Goal: Information Seeking & Learning: Learn about a topic

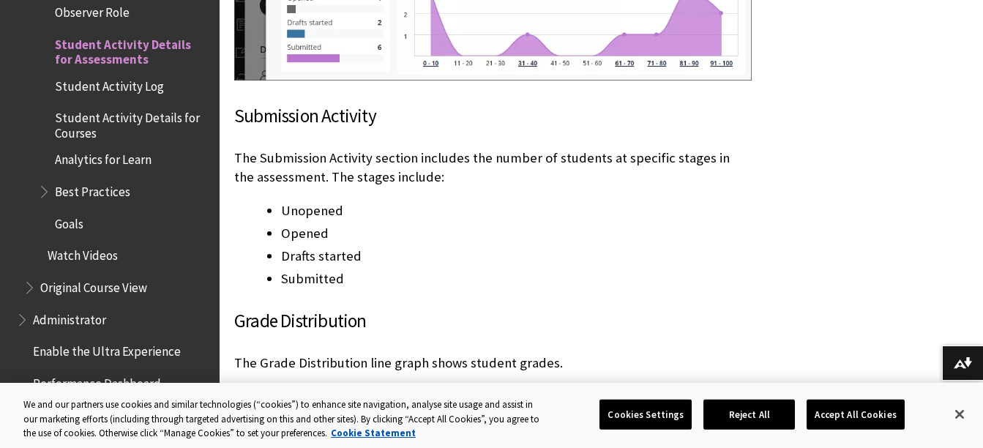
scroll to position [3366, 0]
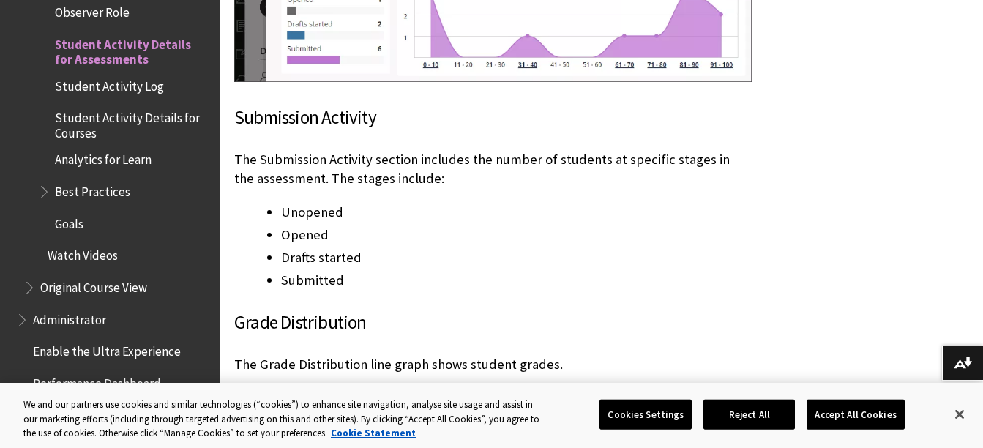
click at [149, 74] on span "Student Activity Log" at bounding box center [109, 84] width 109 height 20
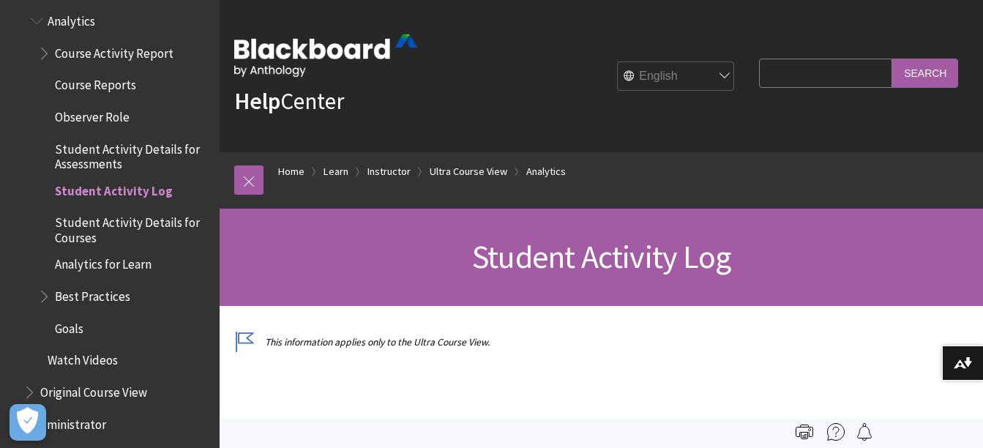
scroll to position [2228, 0]
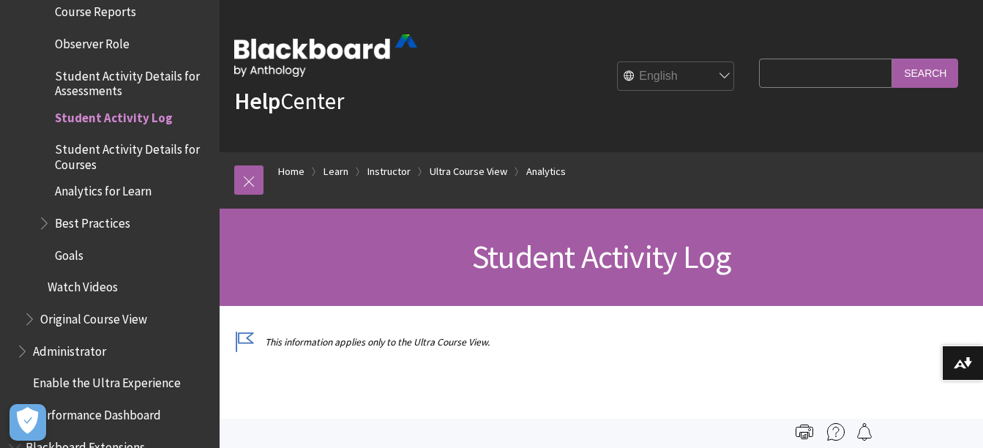
click at [39, 211] on span "Book outline for Blackboard Learn Help" at bounding box center [45, 220] width 15 height 18
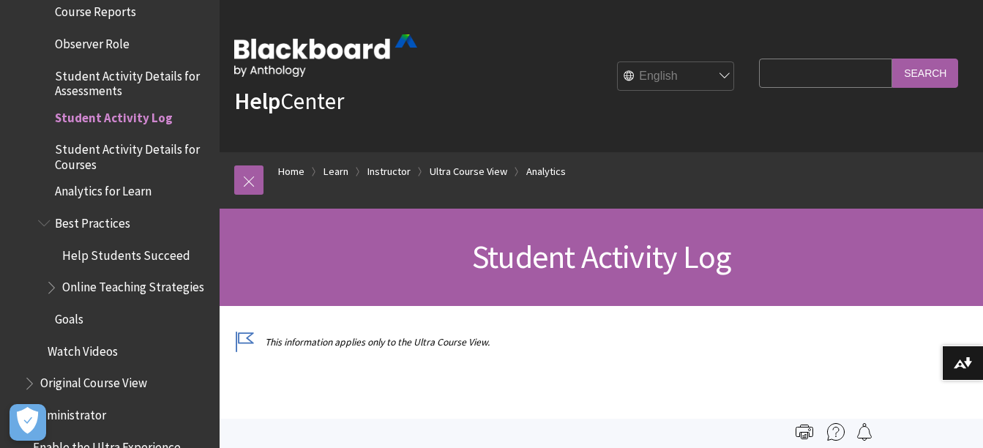
click at [173, 143] on span "Student Activity Details for Courses" at bounding box center [132, 155] width 154 height 34
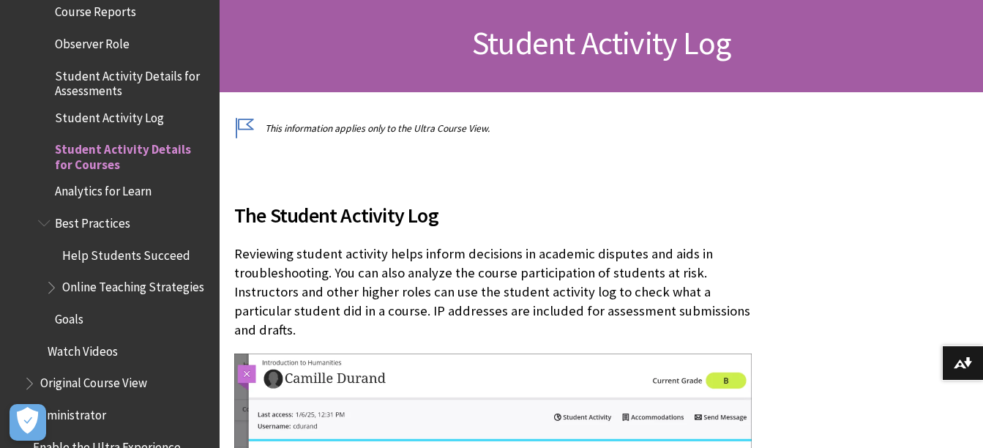
scroll to position [220, 0]
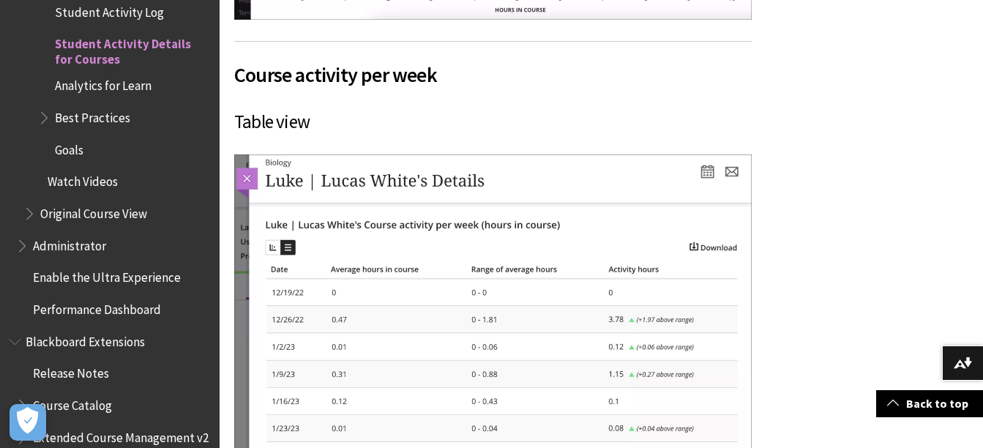
scroll to position [2407, 0]
